Goal: Transaction & Acquisition: Purchase product/service

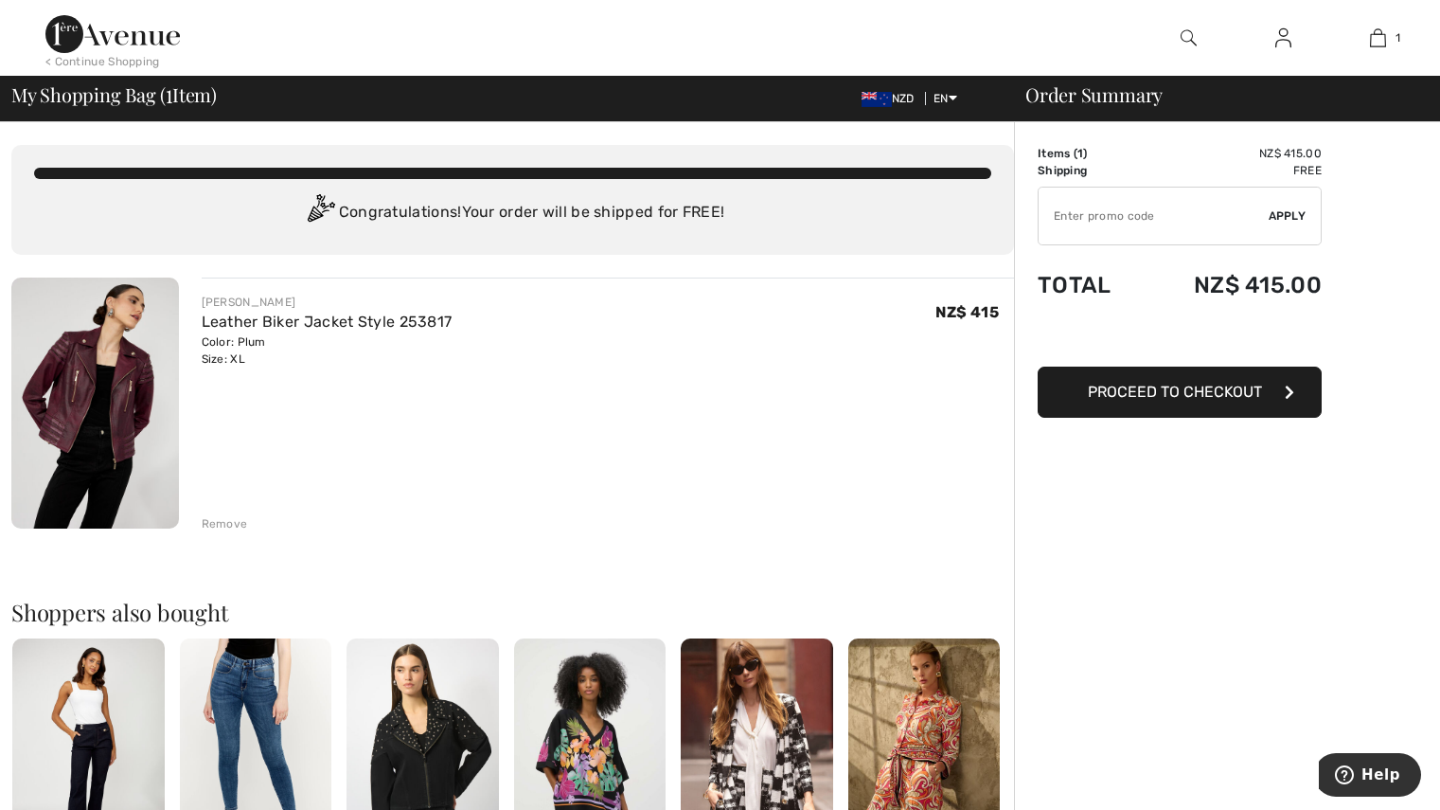
click at [1086, 231] on input "TEXT" at bounding box center [1154, 215] width 230 height 57
click at [1078, 216] on input "TEXT" at bounding box center [1154, 215] width 230 height 57
click at [1294, 217] on span "Apply" at bounding box center [1288, 215] width 38 height 17
type input "1ST0RDER"
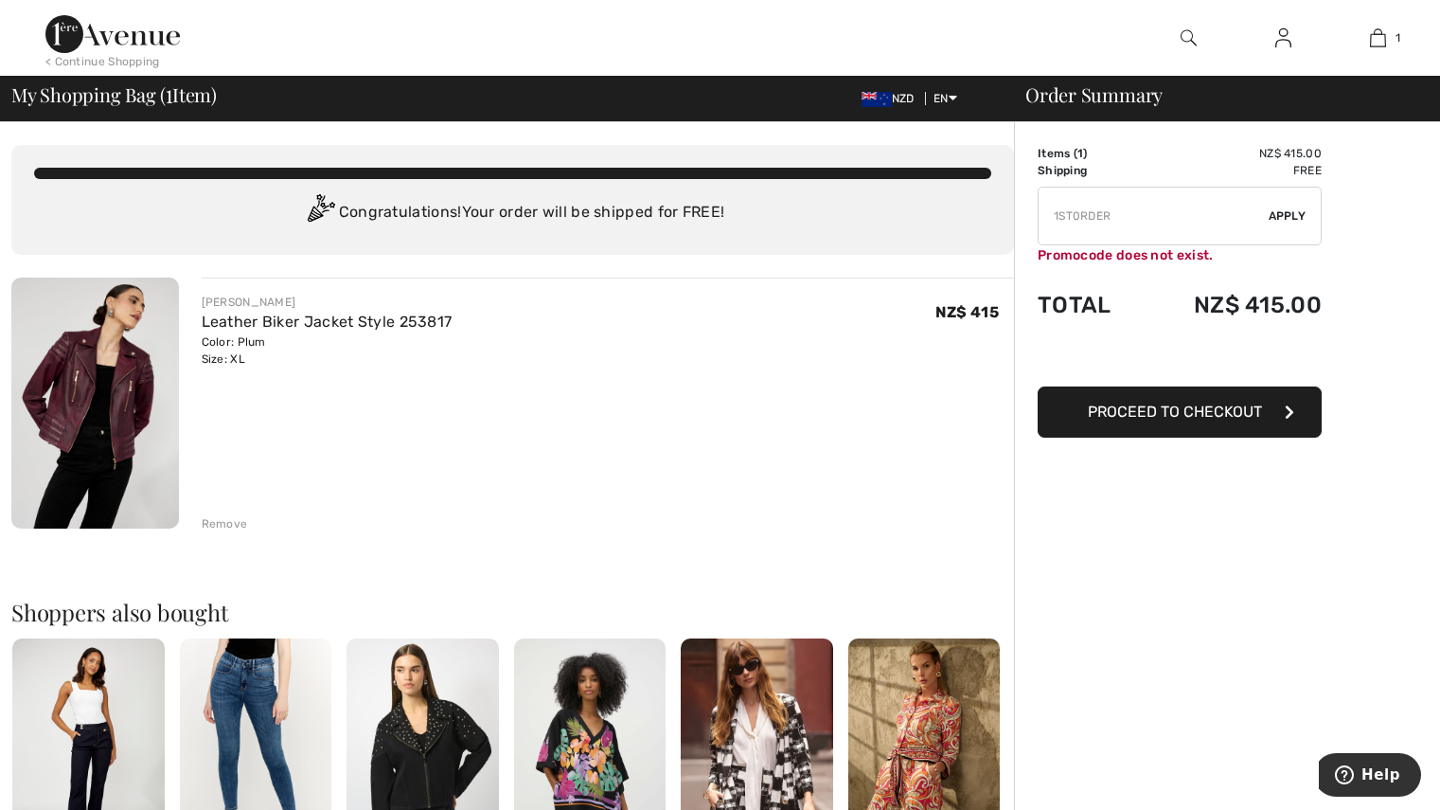
drag, startPoint x: 1117, startPoint y: 217, endPoint x: 994, endPoint y: 213, distance: 123.1
click at [994, 213] on div "You are only NZ$ 0.00 away from FREE SHIPPING! Continue Shopping > Congratulati…" at bounding box center [725, 717] width 1429 height 1191
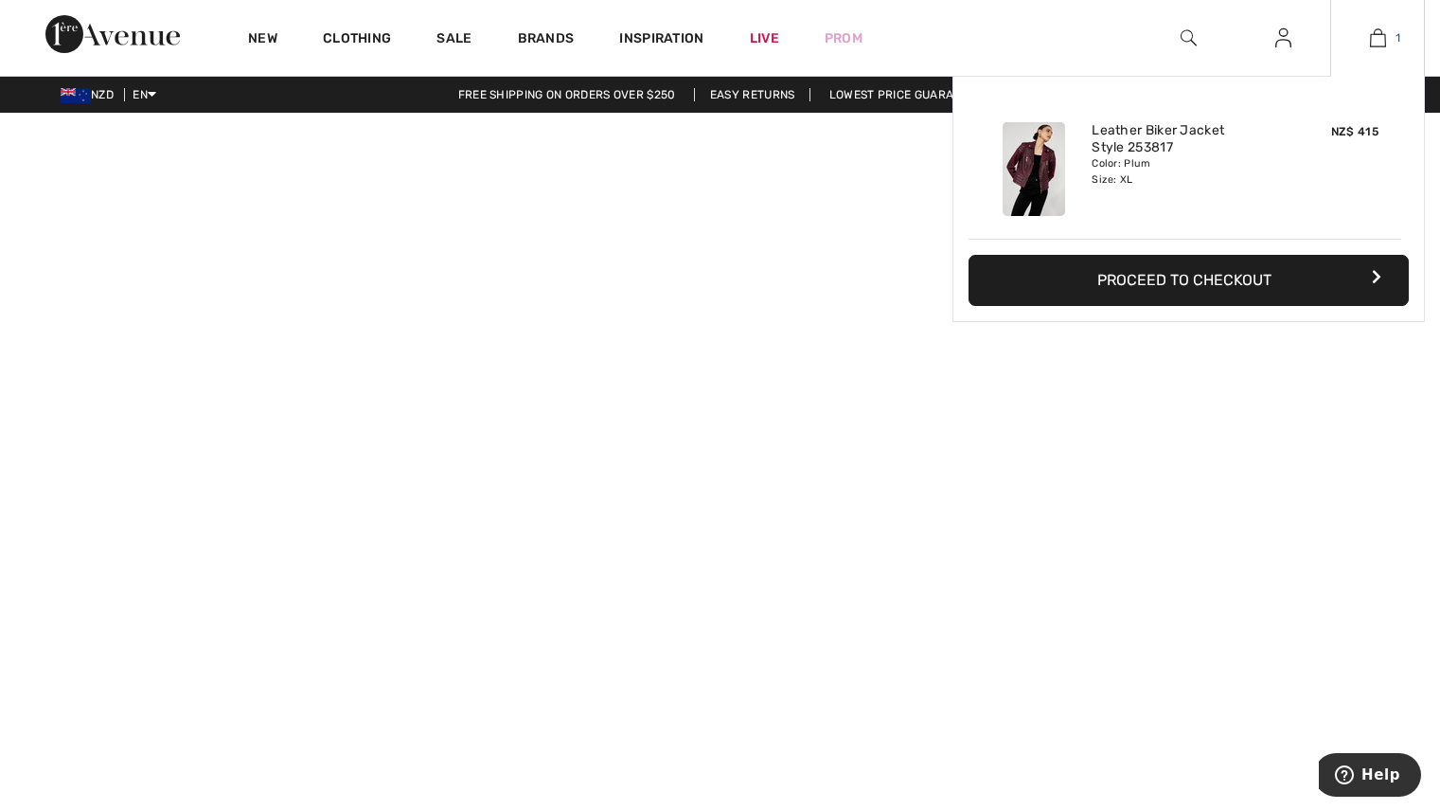
click at [1376, 38] on img at bounding box center [1378, 38] width 16 height 23
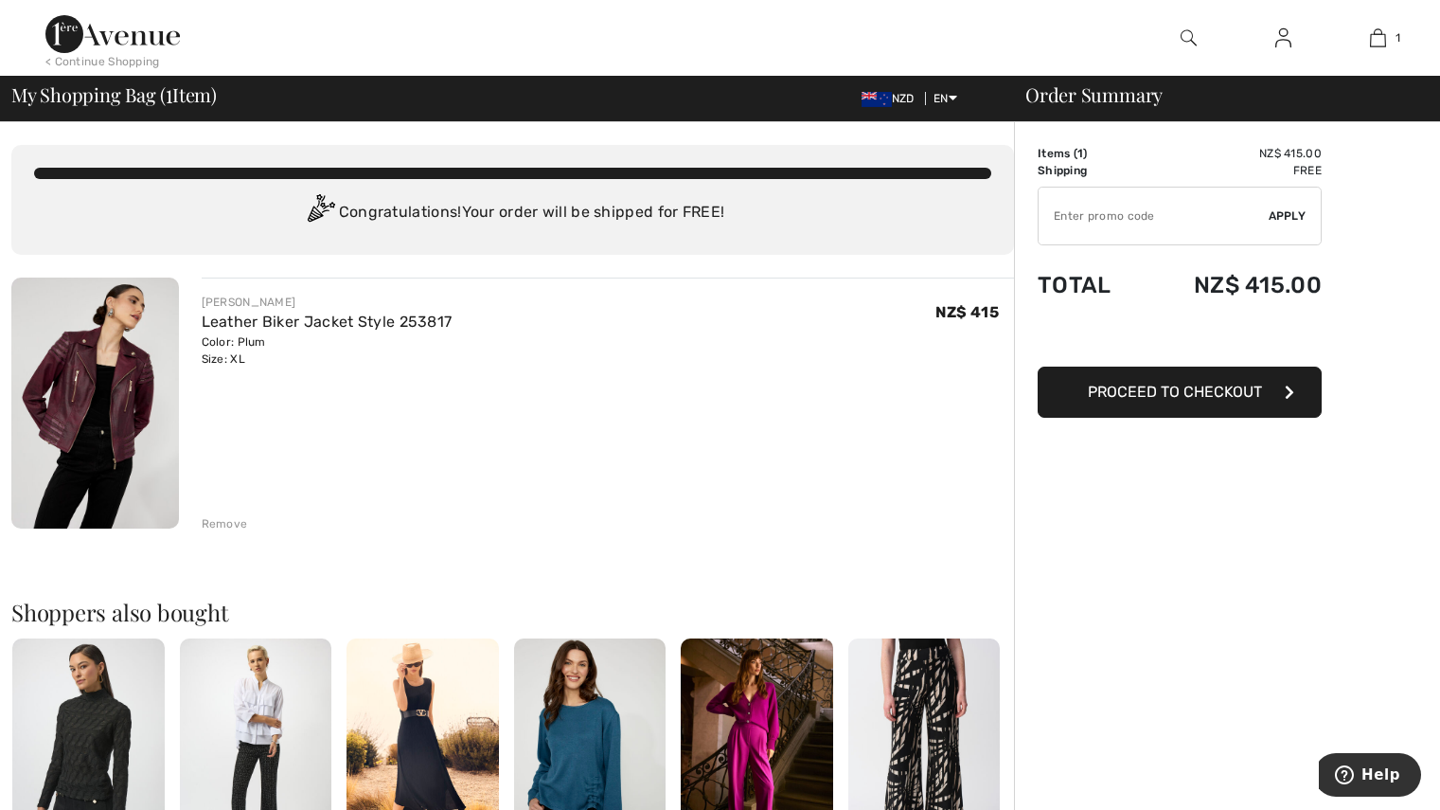
click at [1167, 215] on input "TEXT" at bounding box center [1154, 215] width 230 height 57
click at [1201, 397] on span "Proceed to Checkout" at bounding box center [1175, 392] width 174 height 18
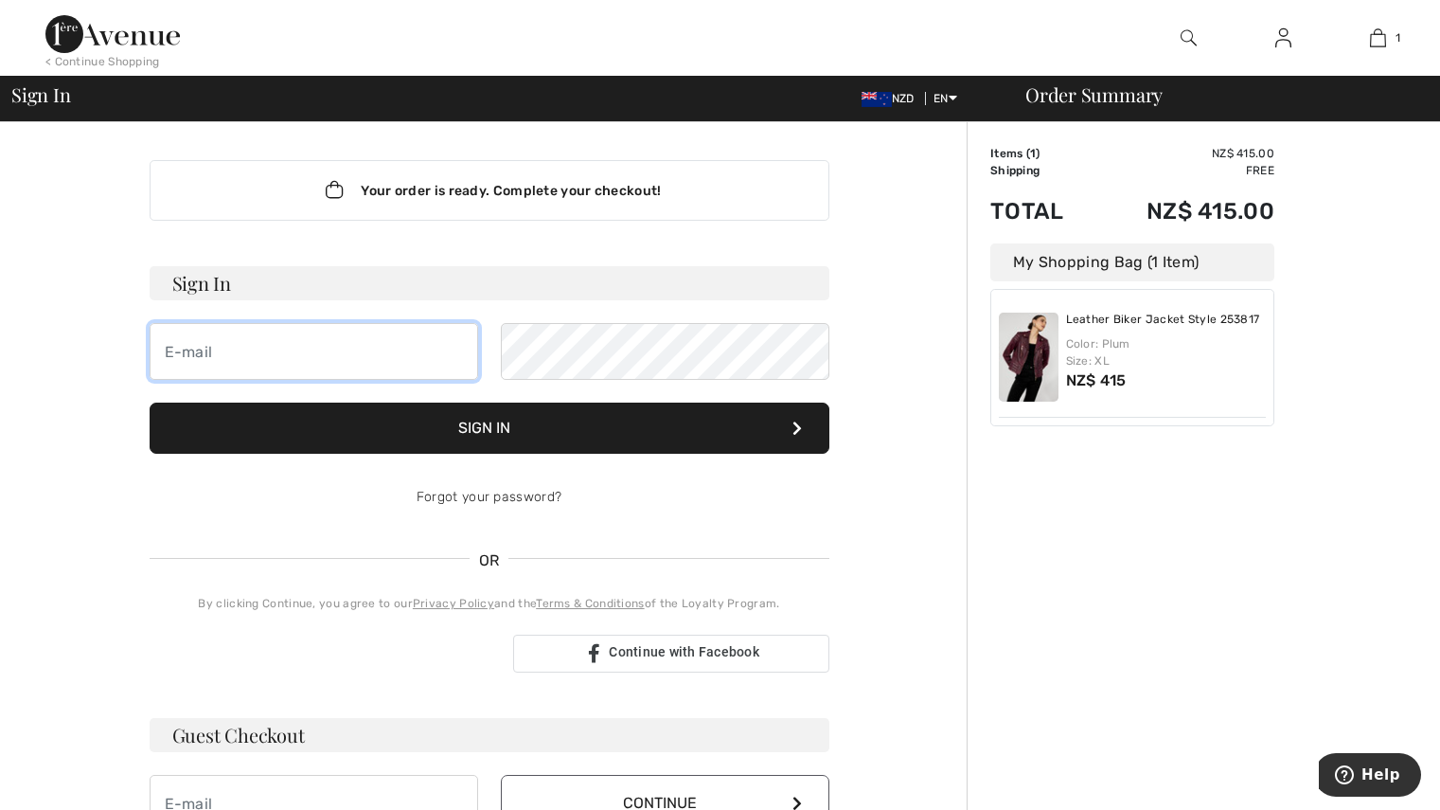
click at [322, 353] on input "email" at bounding box center [314, 351] width 329 height 57
type input "[EMAIL_ADDRESS][DOMAIN_NAME]"
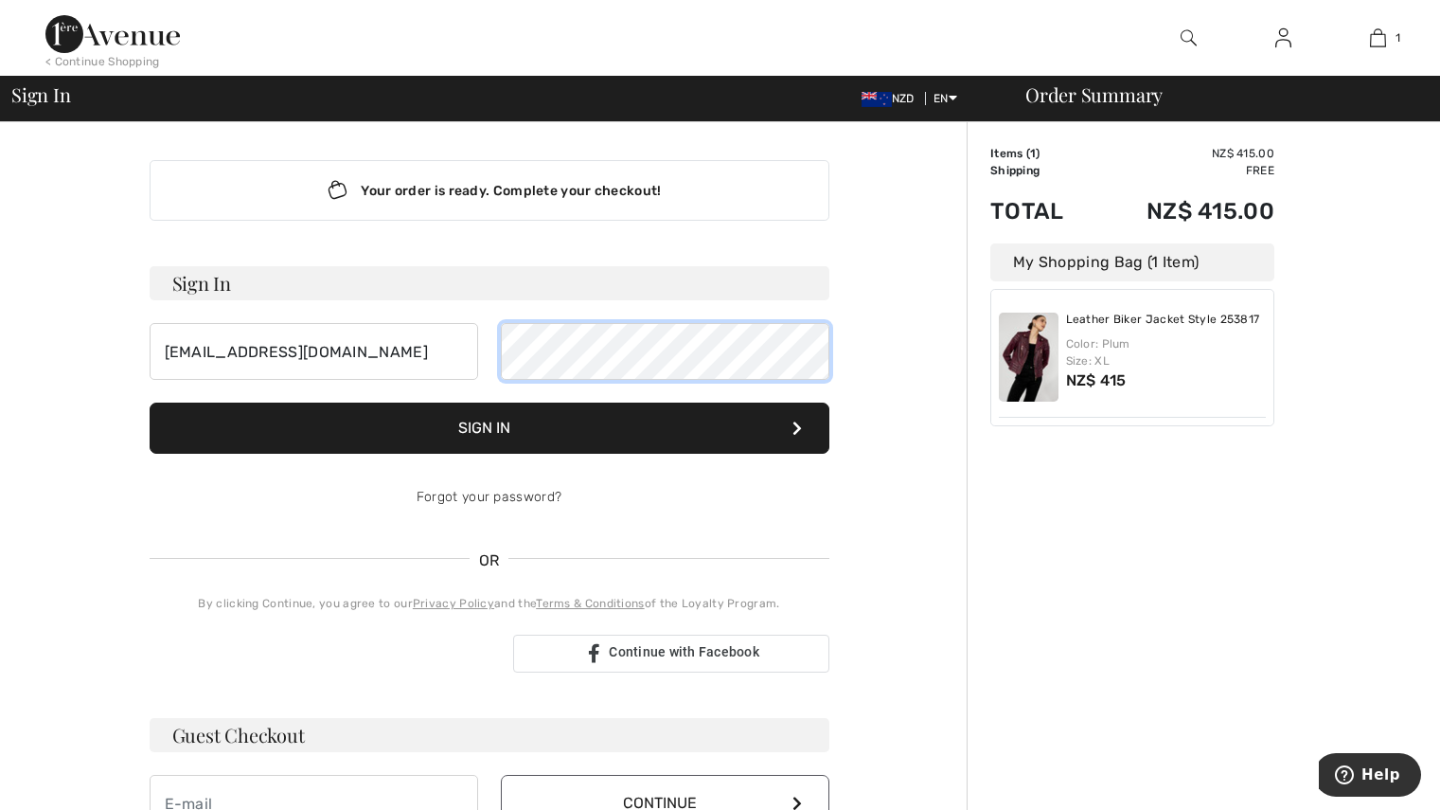
click at [150, 402] on button "Sign In" at bounding box center [490, 427] width 680 height 51
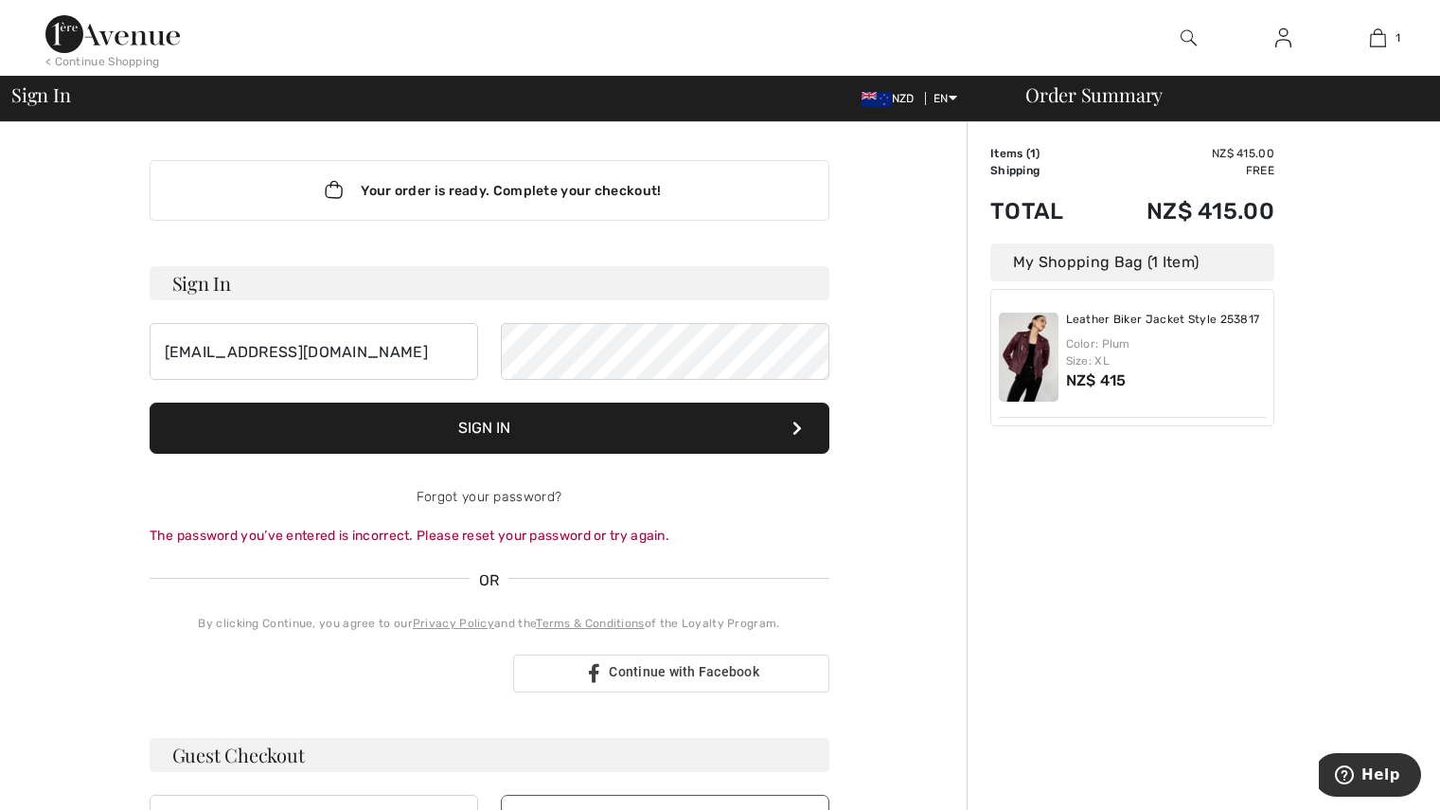
click at [517, 418] on button "Sign In" at bounding box center [490, 427] width 680 height 51
click at [150, 402] on button "Sign In" at bounding box center [490, 427] width 680 height 51
